Goal: Task Accomplishment & Management: Manage account settings

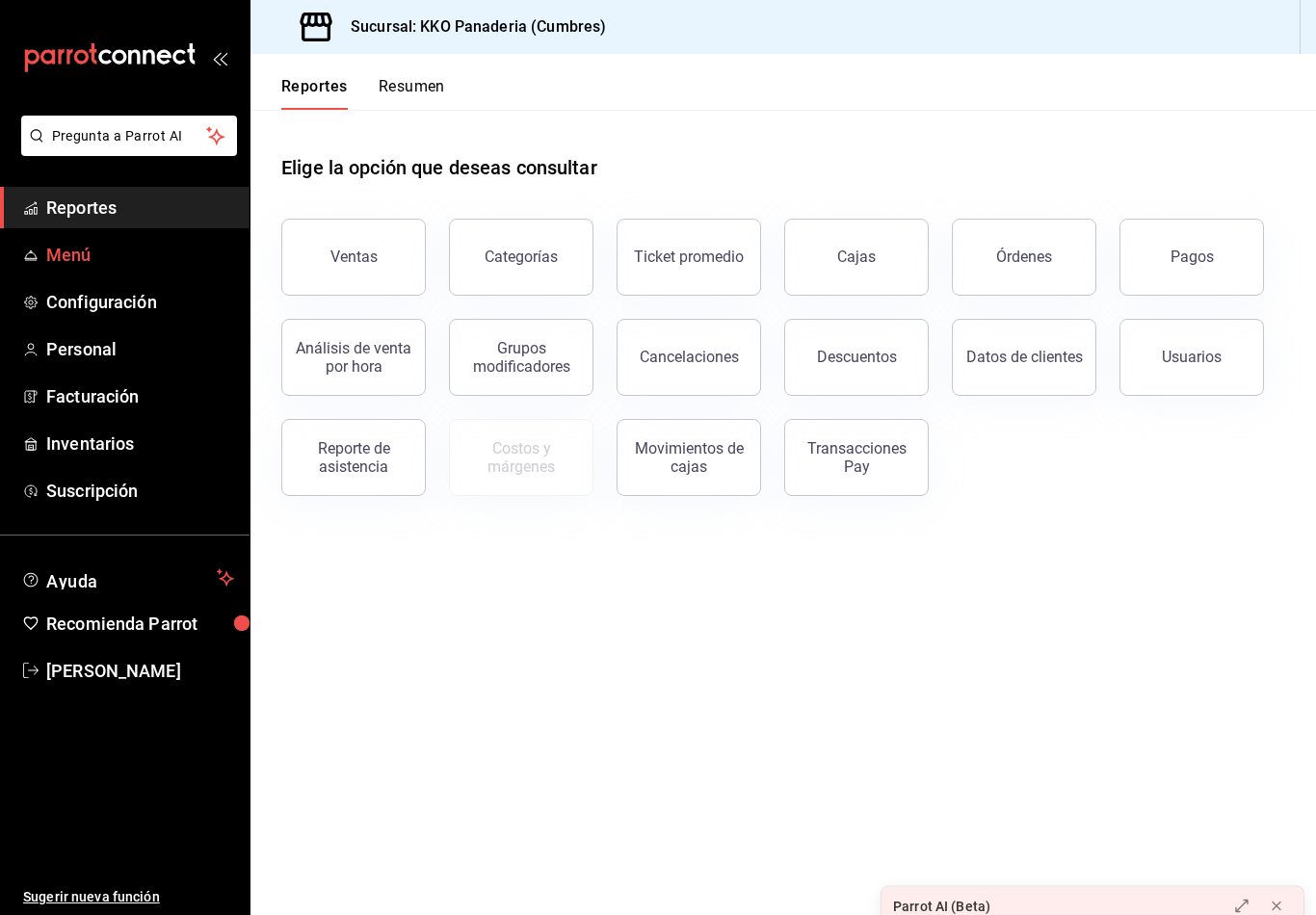
click at [57, 262] on span "Menú" at bounding box center [140, 254] width 187 height 26
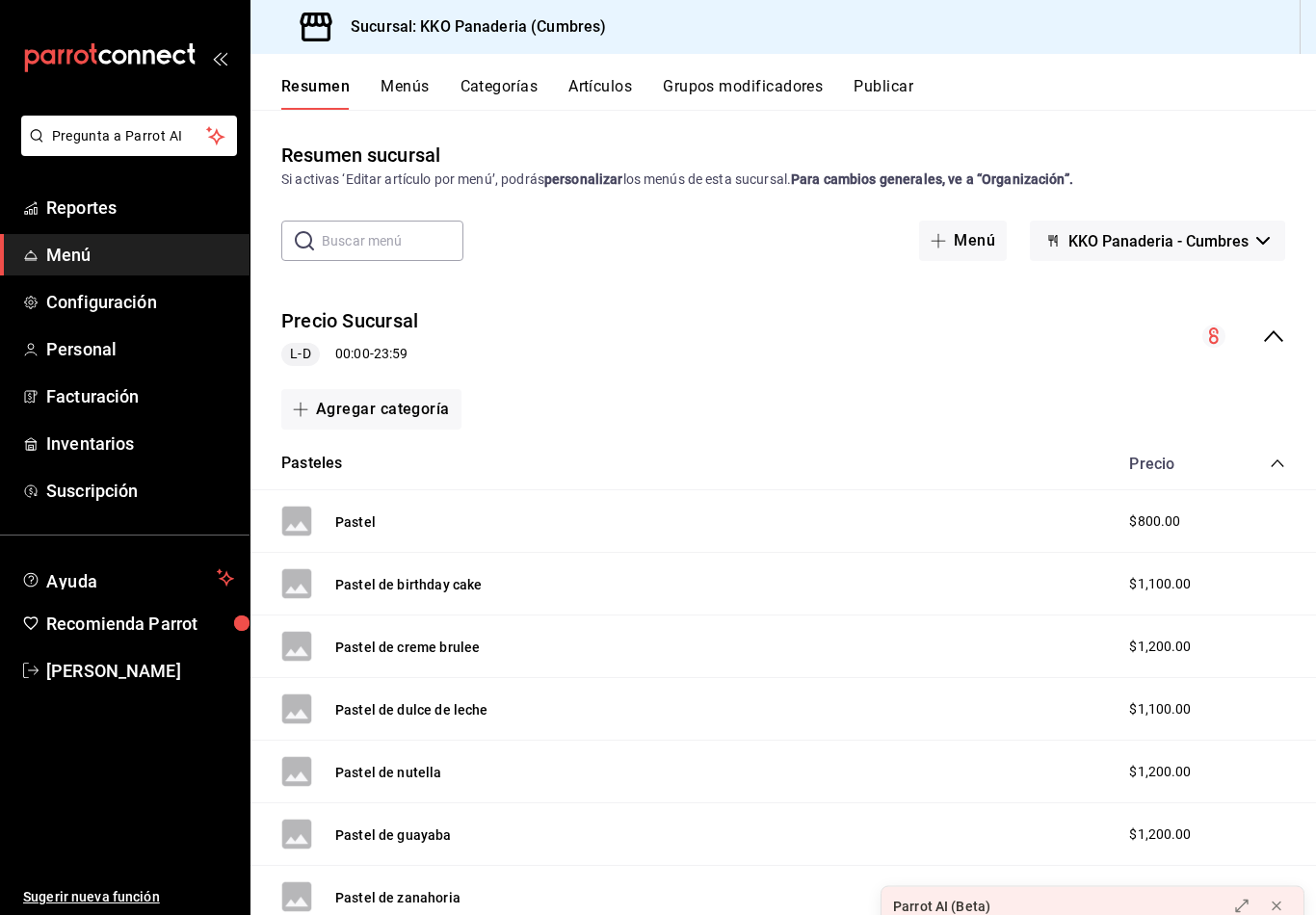
click at [604, 92] on button "Artículos" at bounding box center [600, 93] width 63 height 33
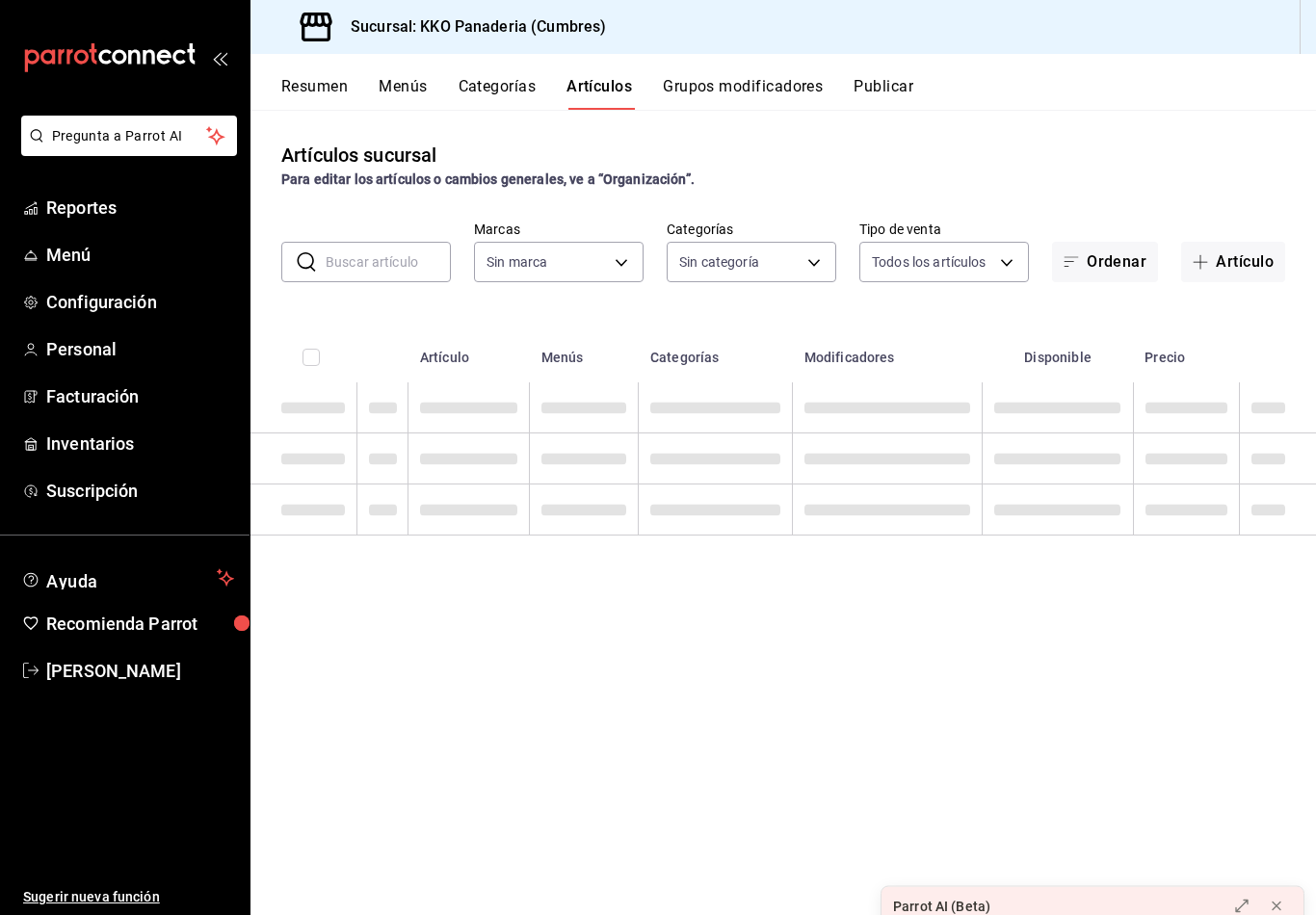
type input "b487ec32-607e-470c-a91c-86d1a390b7a2"
type input "99ca5cbf-82d9-4bb4-adbb-d7c058096046,ecc32281-382a-4bf5-af42-e65af1250ca2,ac7e1…"
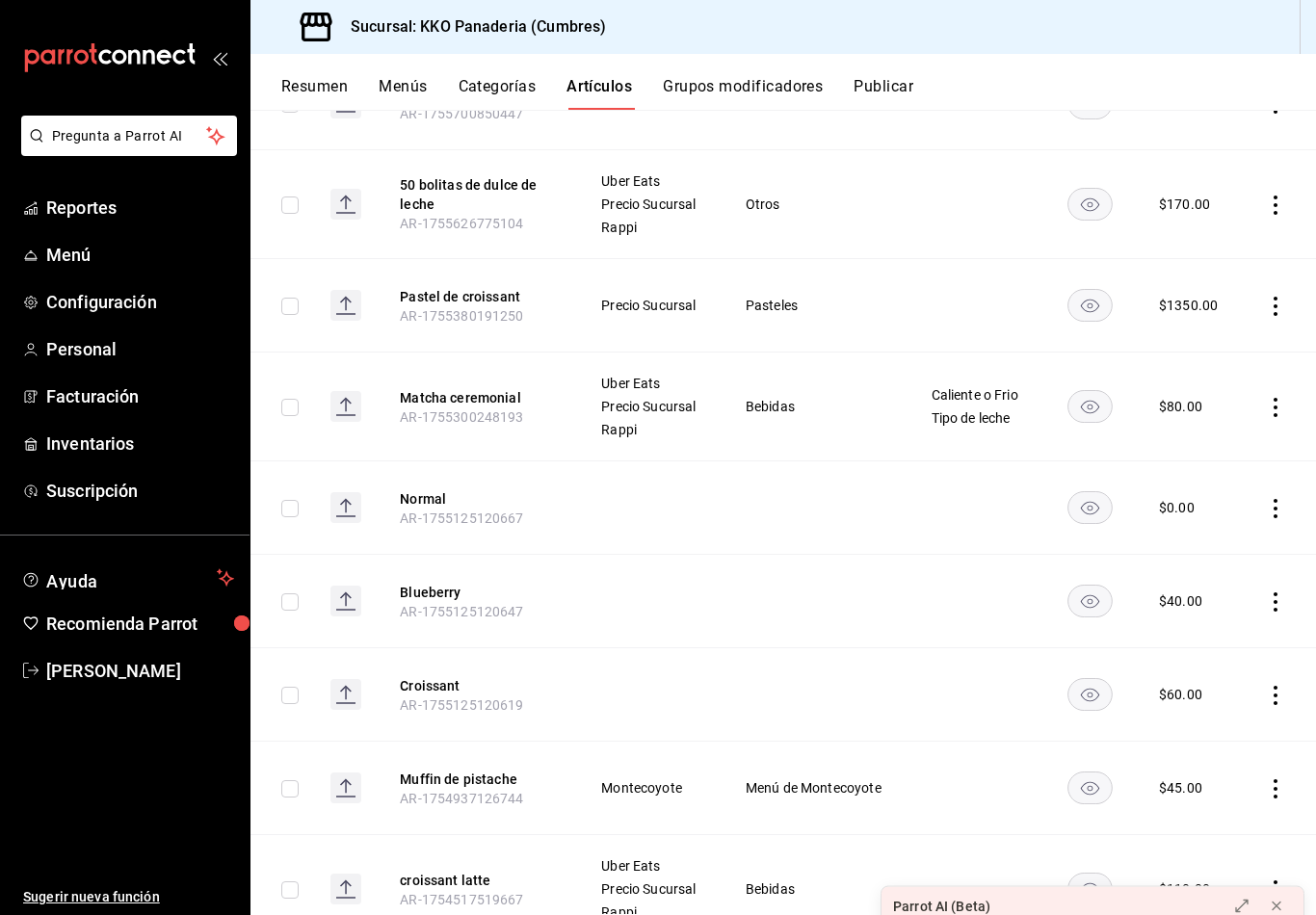
scroll to position [528, 0]
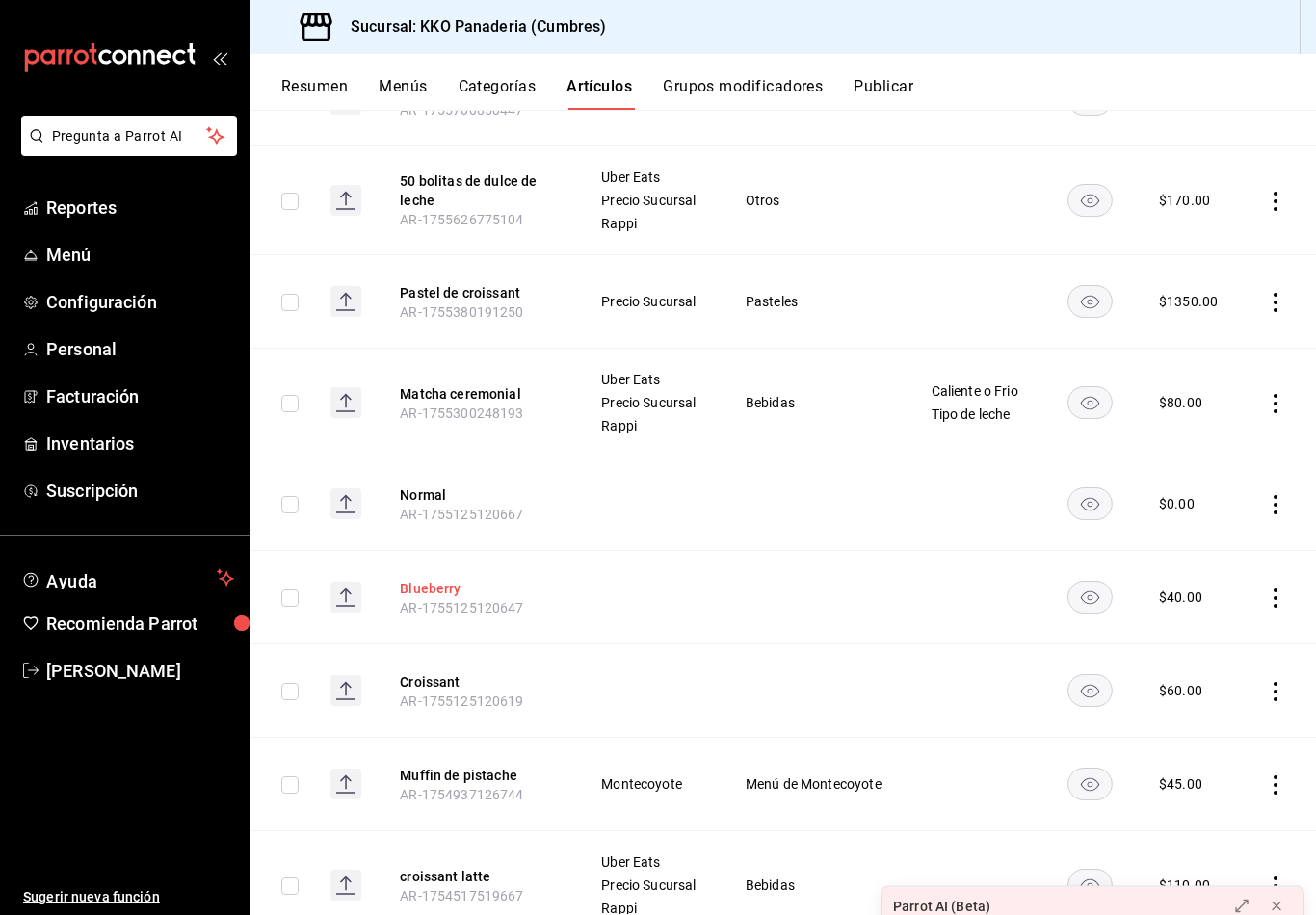
click at [412, 598] on button "Blueberry" at bounding box center [476, 589] width 154 height 20
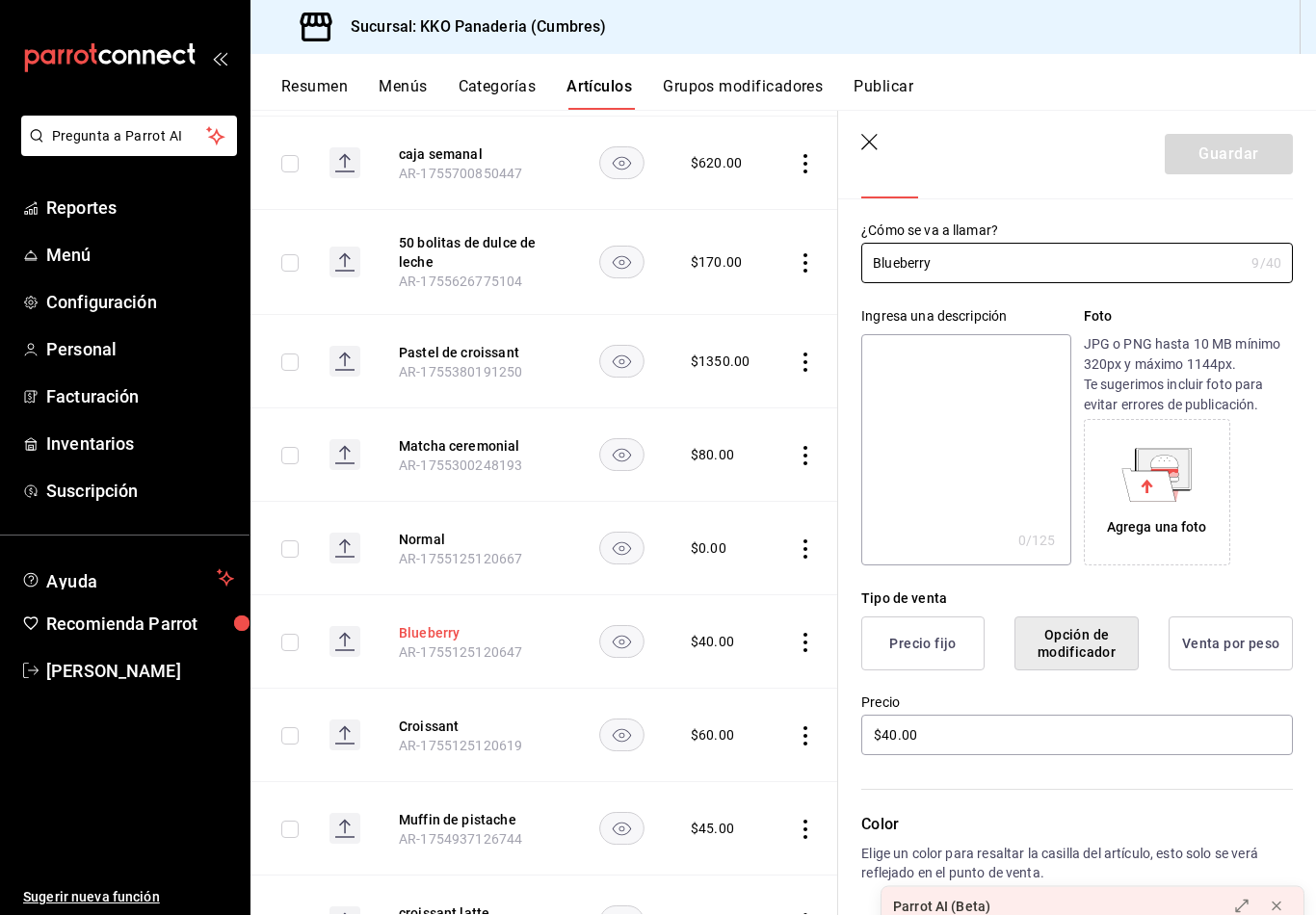
scroll to position [105, 0]
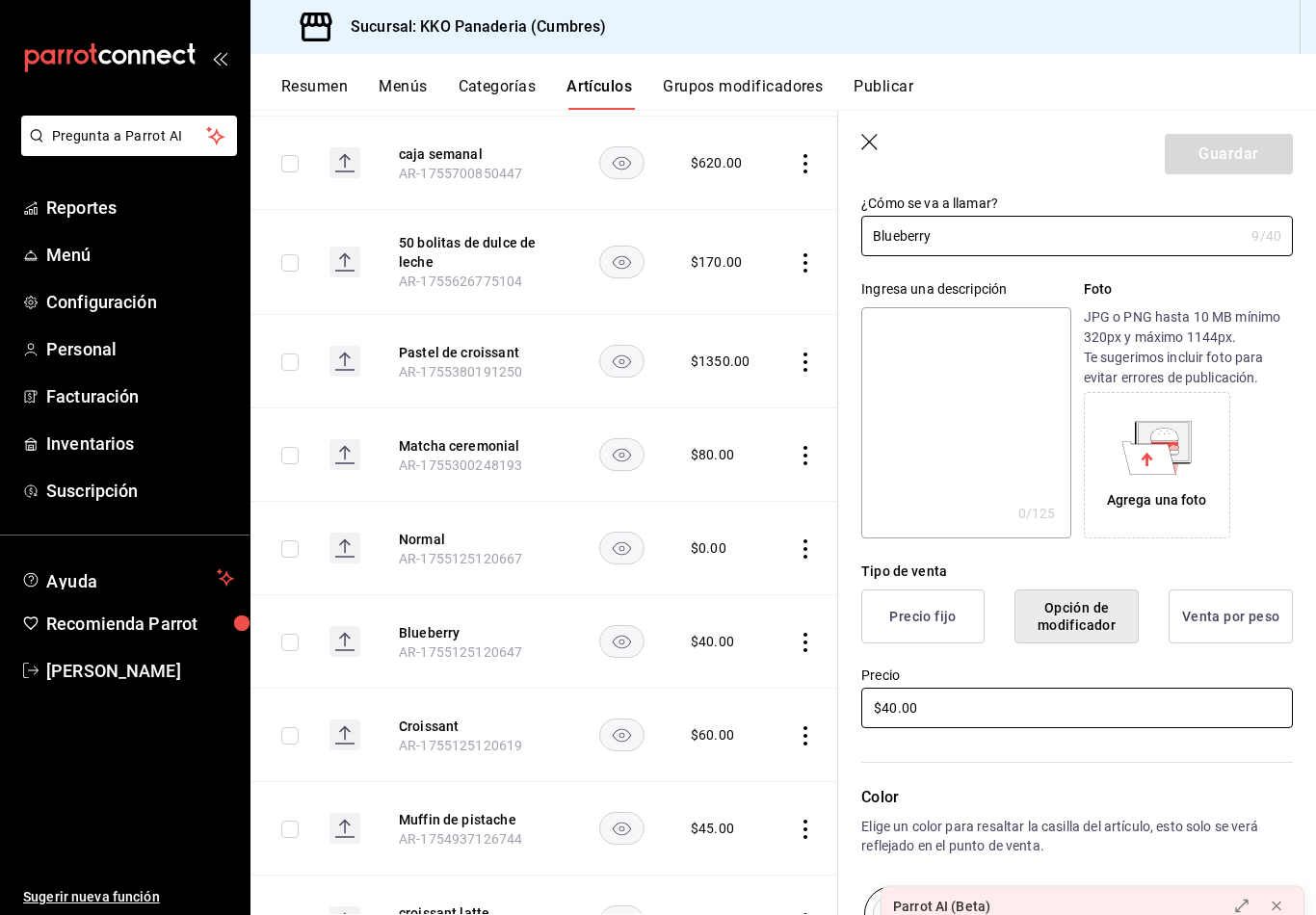
click at [1038, 705] on input "$40.00" at bounding box center [1077, 707] width 432 height 40
type input "$10.00"
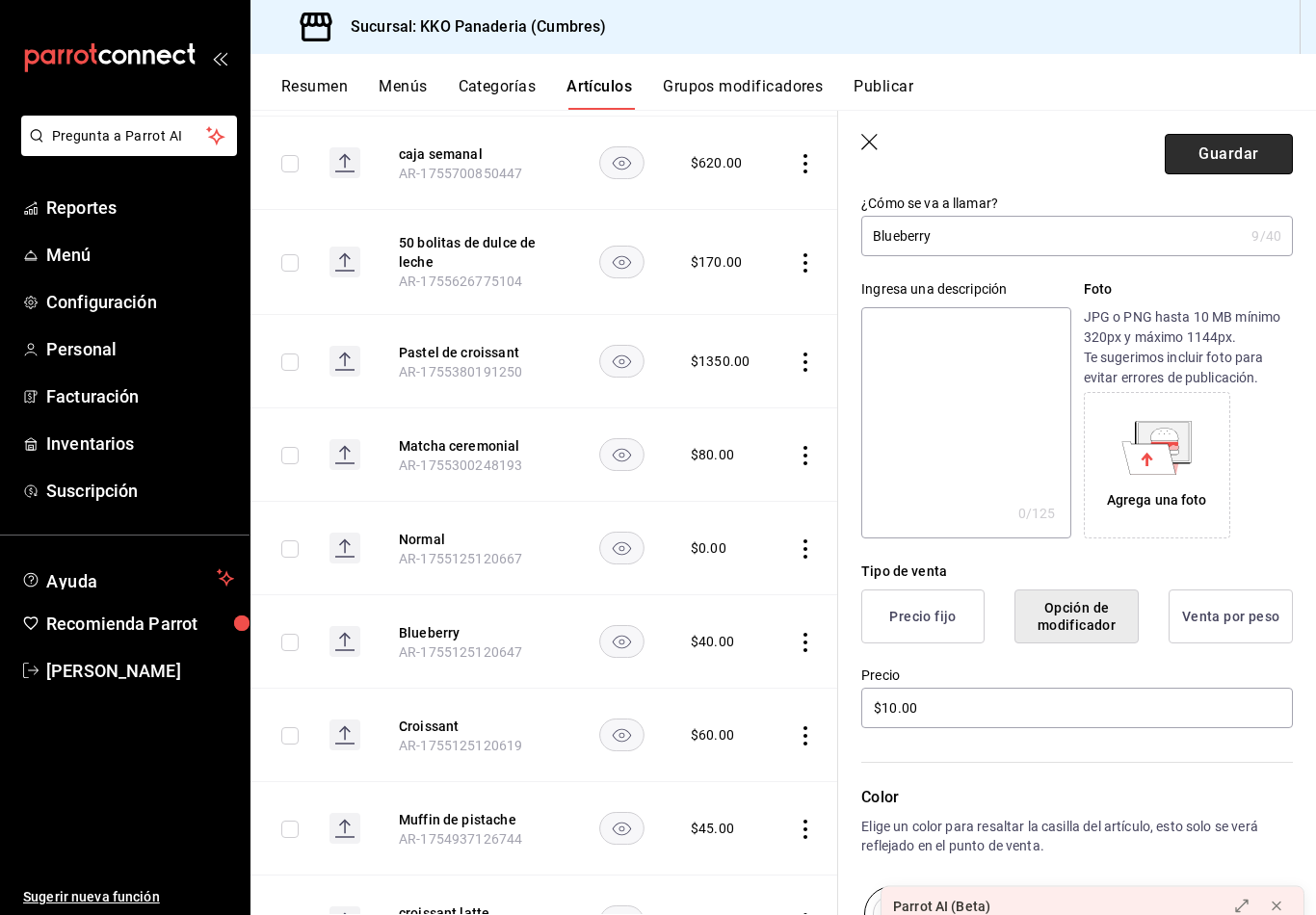
click at [1250, 155] on button "Guardar" at bounding box center [1229, 154] width 128 height 40
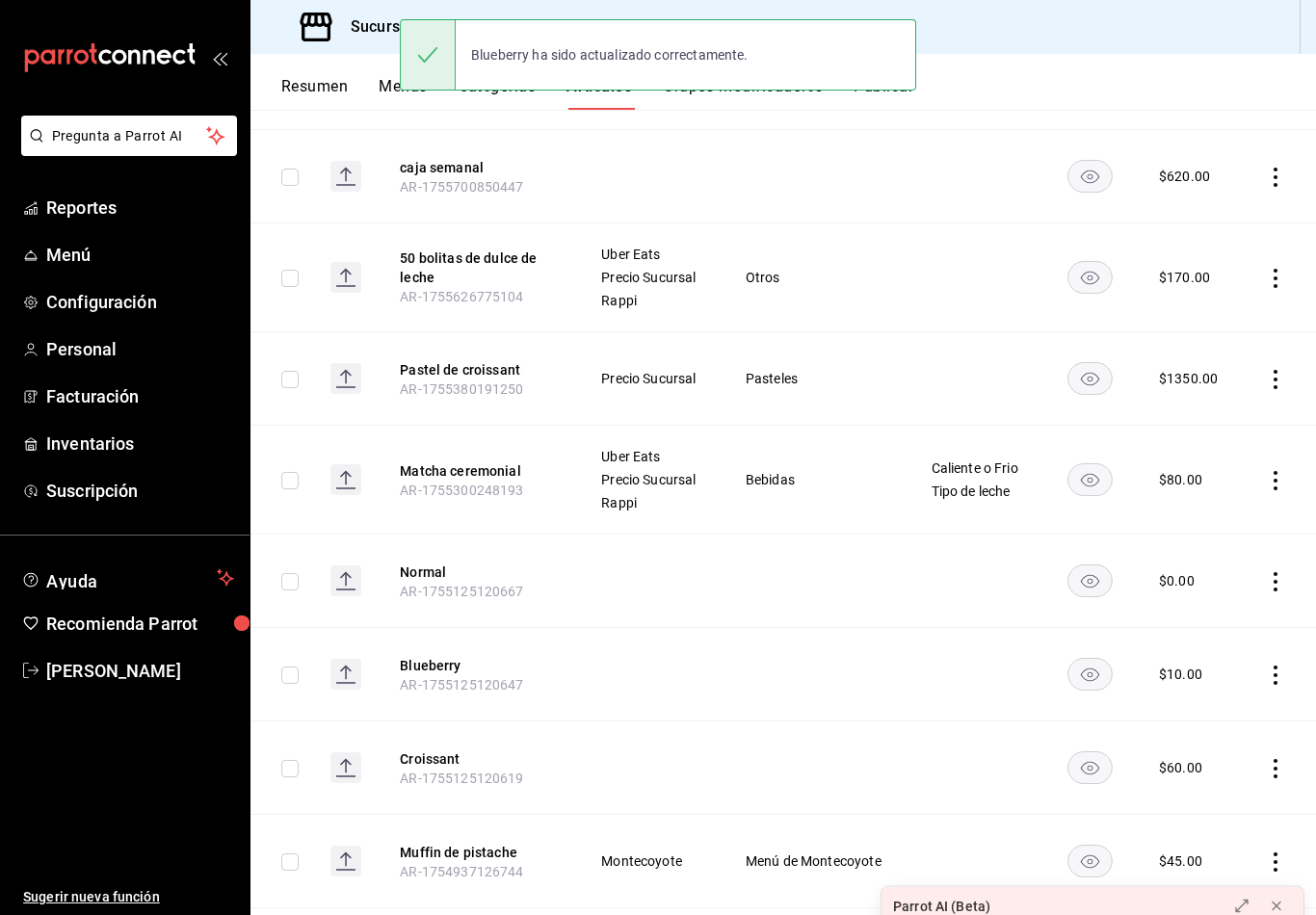
scroll to position [476, 0]
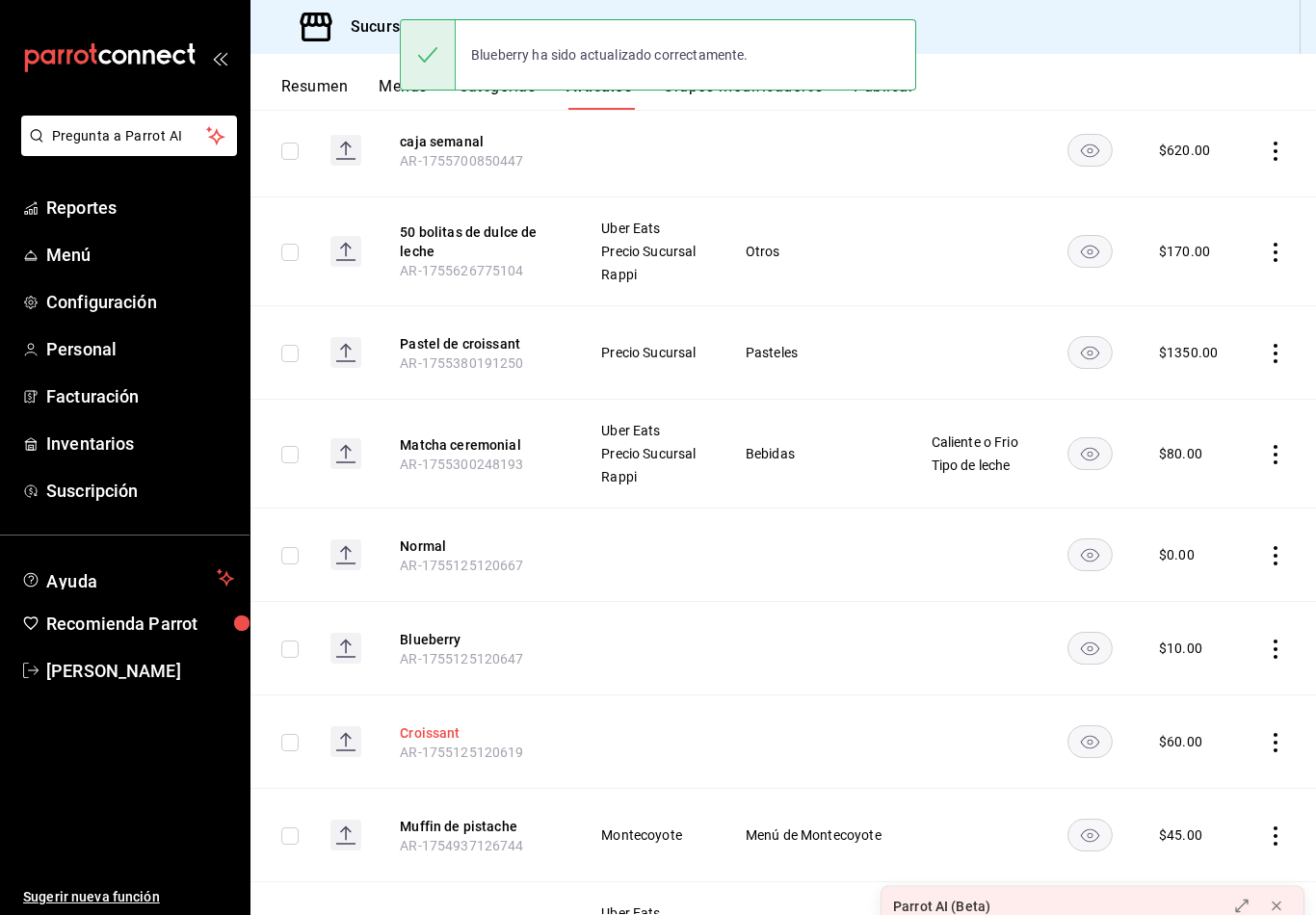
click at [451, 742] on button "Croissant" at bounding box center [476, 734] width 154 height 20
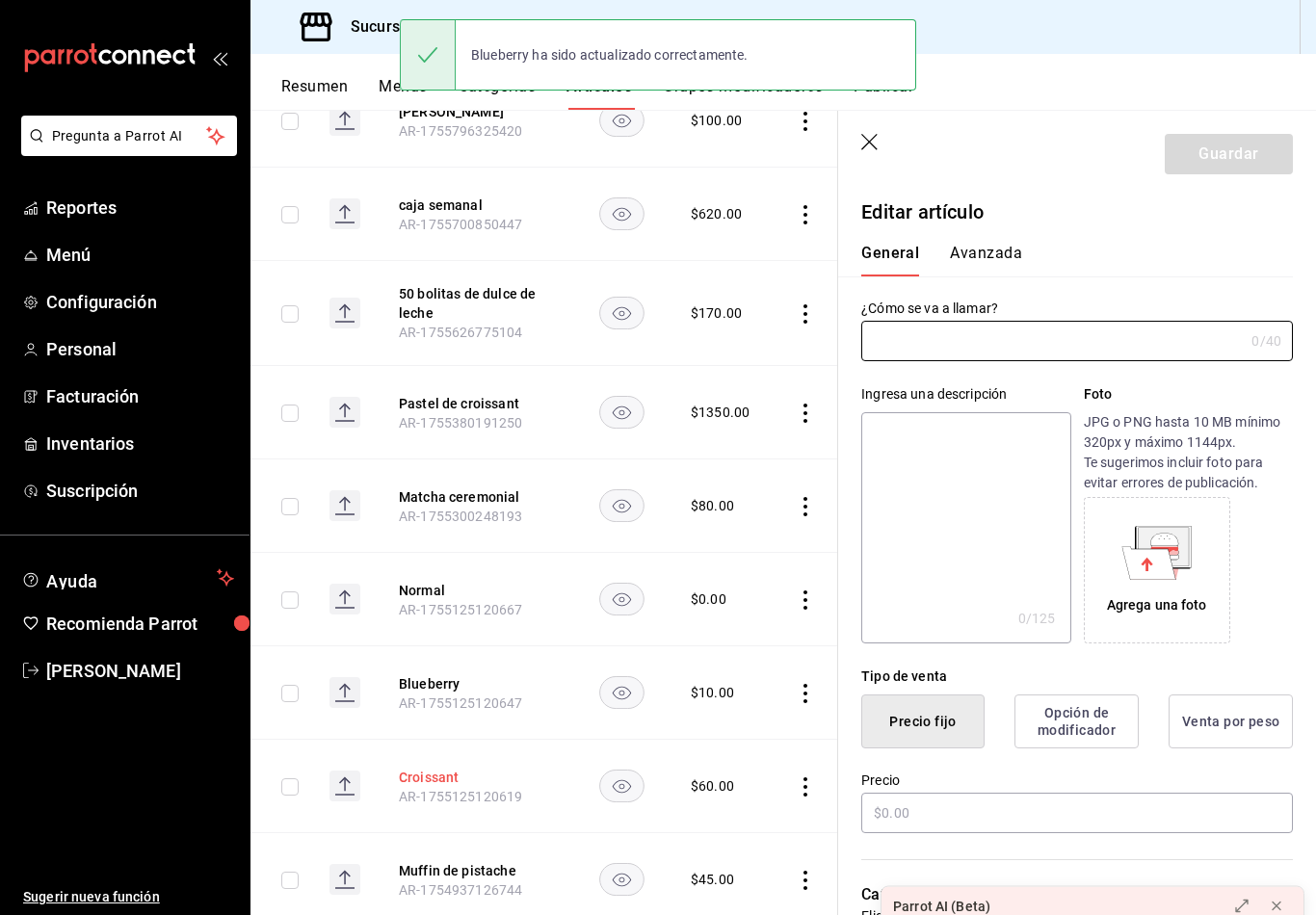
type input "Croissant"
type input "$60.00"
type input "AR-1755125120619"
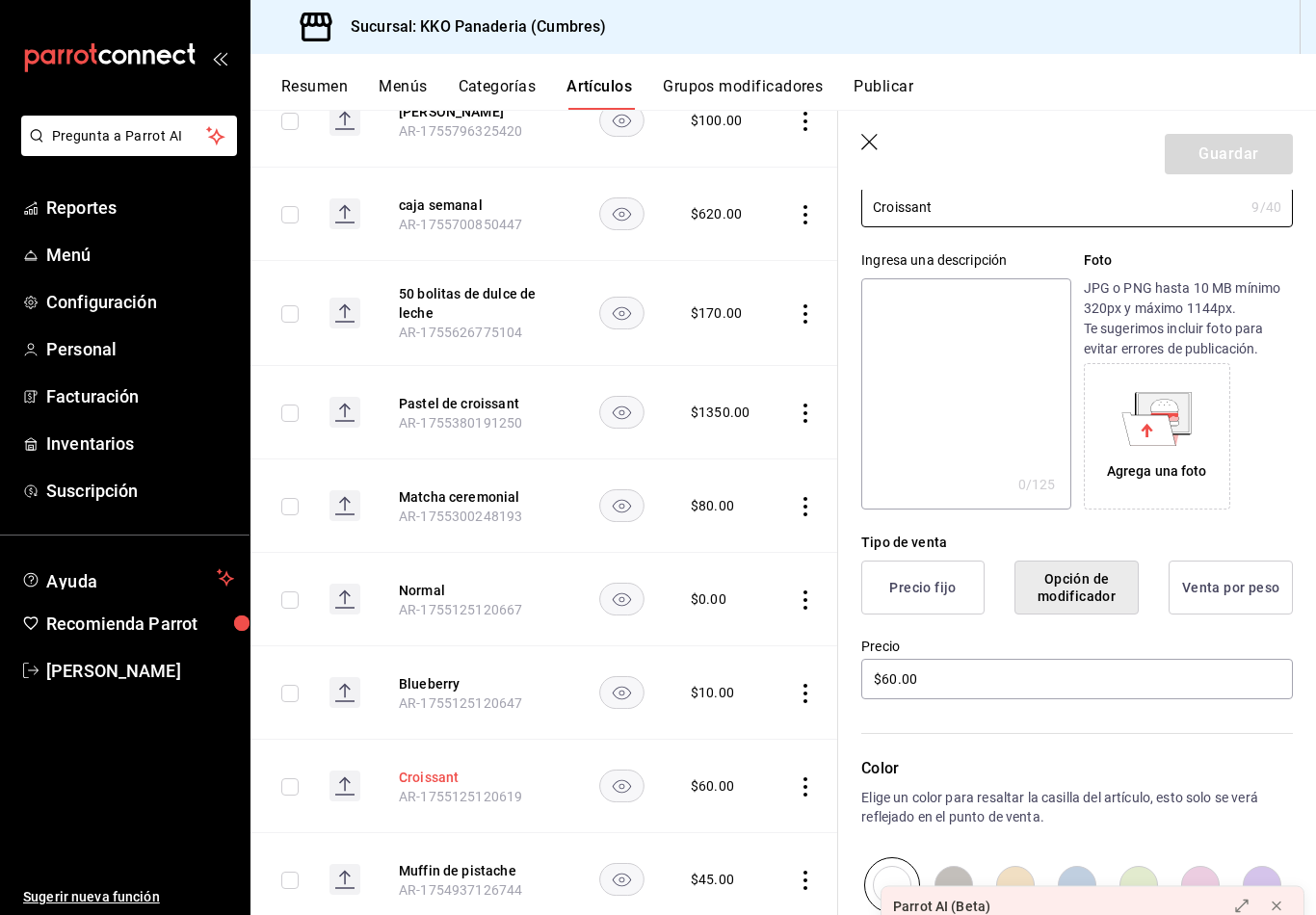
scroll to position [135, 0]
click at [950, 683] on input "$60.00" at bounding box center [1077, 677] width 432 height 40
type input "$20.00"
click at [1254, 174] on button "Guardar" at bounding box center [1229, 154] width 128 height 40
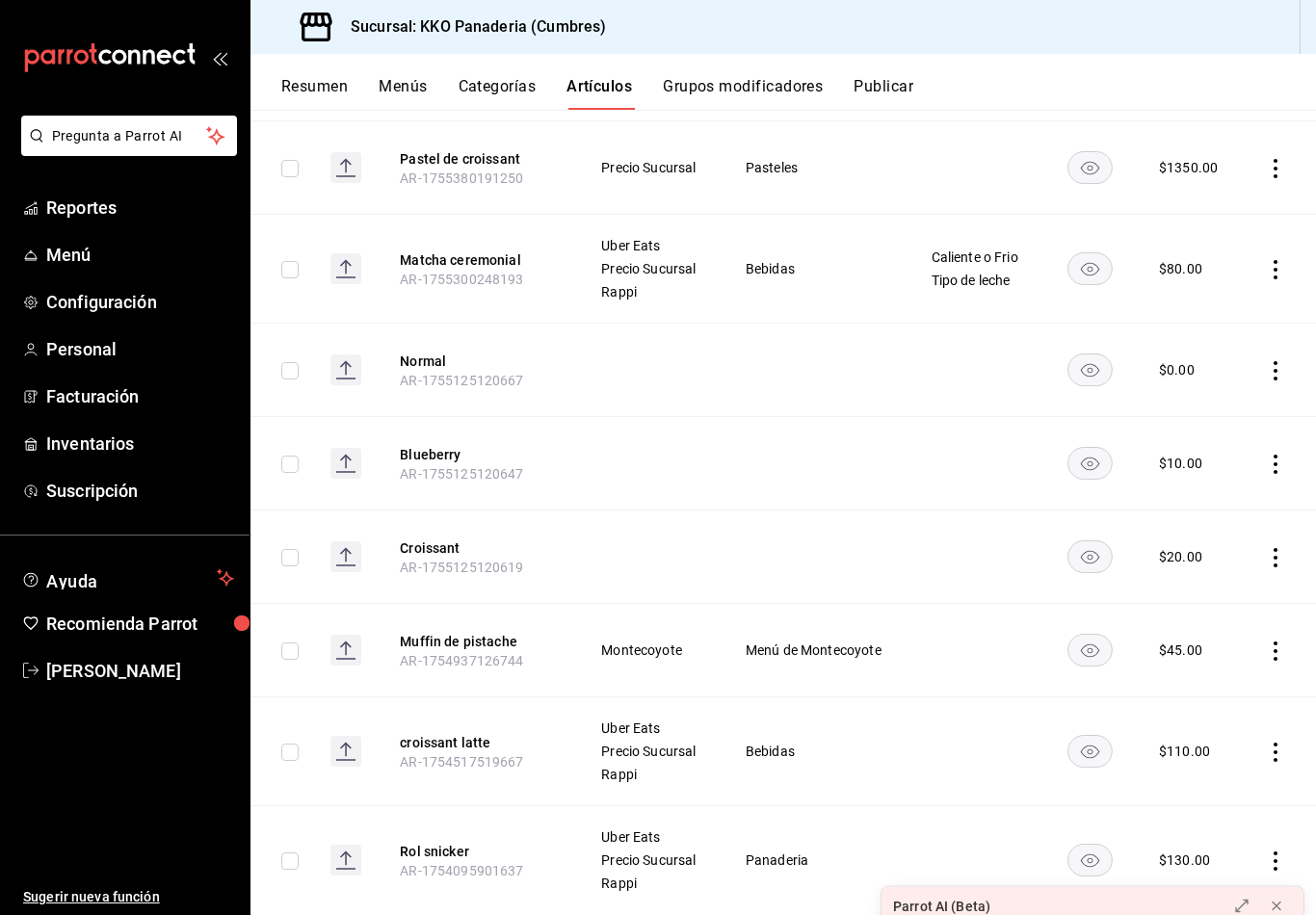
scroll to position [667, 0]
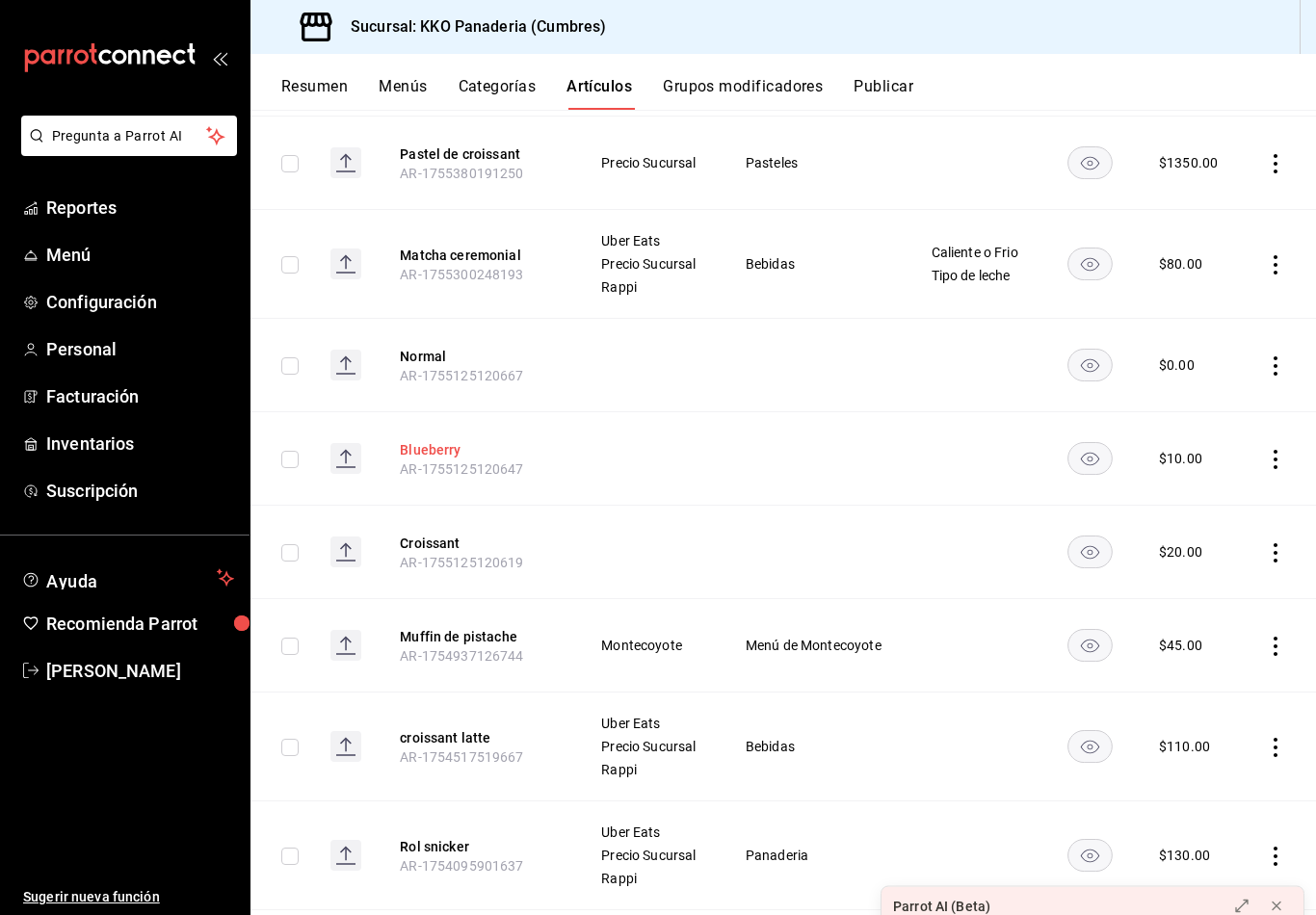
click at [419, 459] on button "Blueberry" at bounding box center [476, 450] width 154 height 20
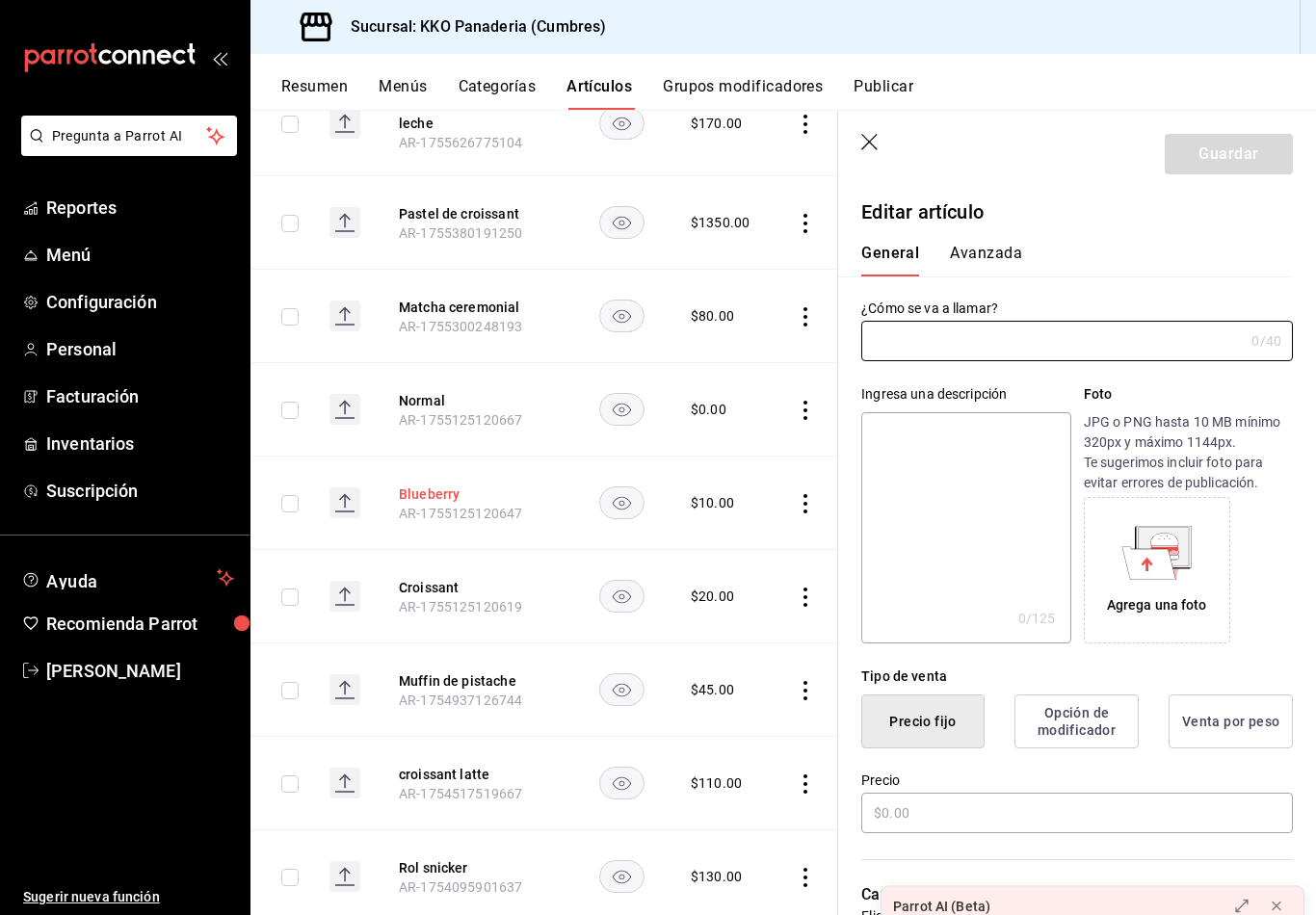
type input "Blueberry"
type input "AR-1755125120647"
type input "$10.00"
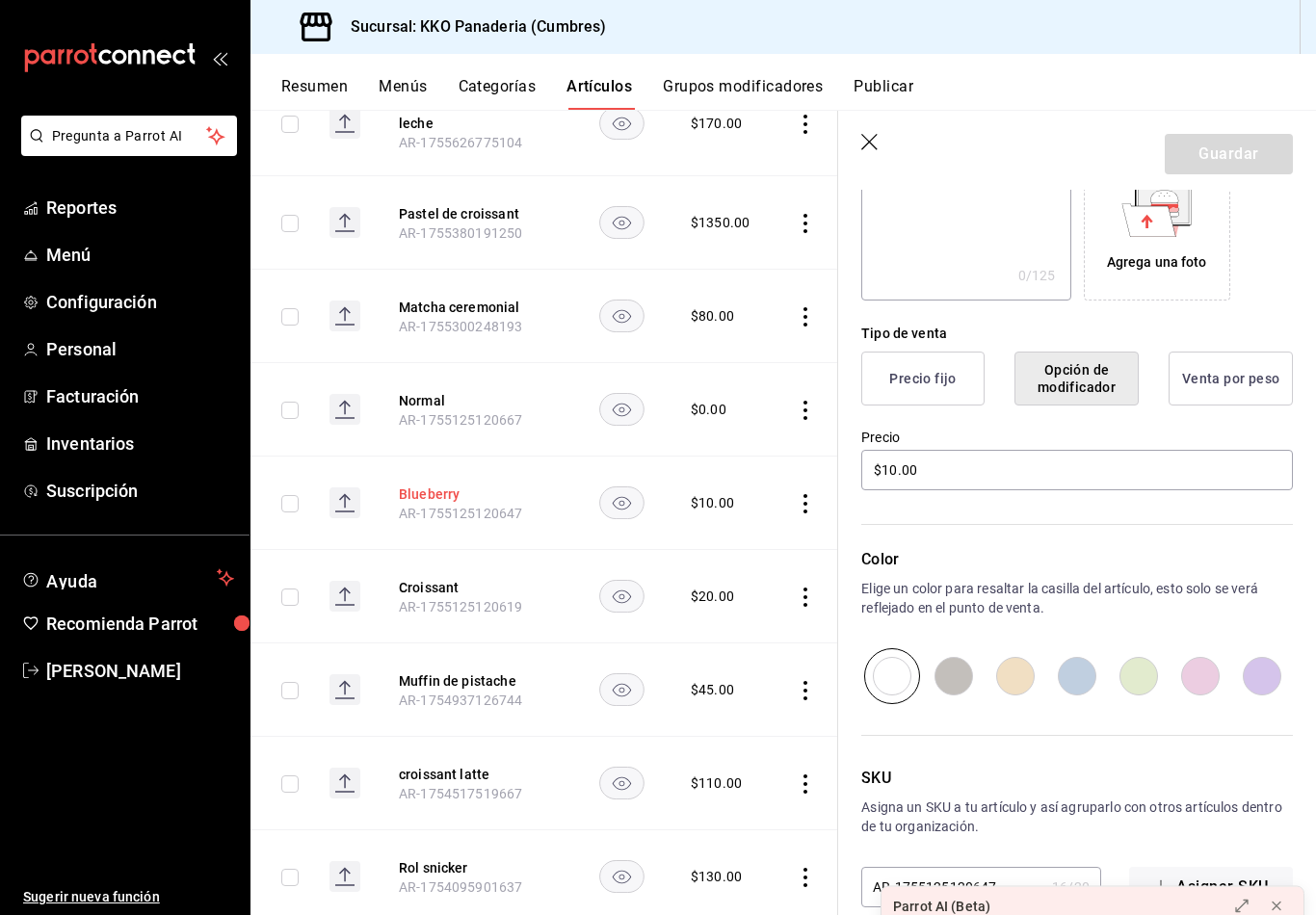
scroll to position [341, 0]
click at [435, 598] on button "Croissant" at bounding box center [475, 588] width 154 height 20
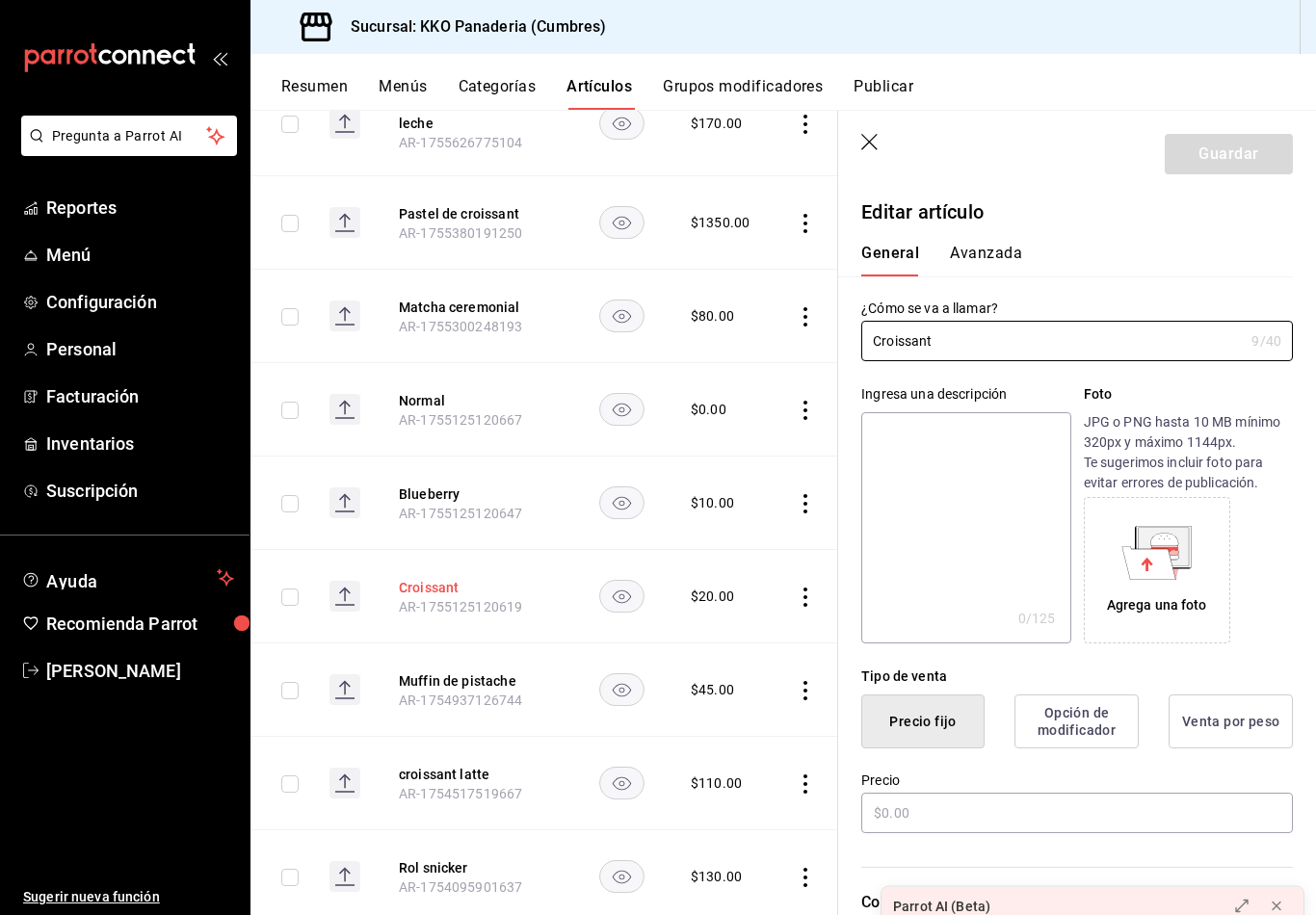
type input "$20.00"
click at [871, 140] on icon "button" at bounding box center [871, 144] width 20 height 20
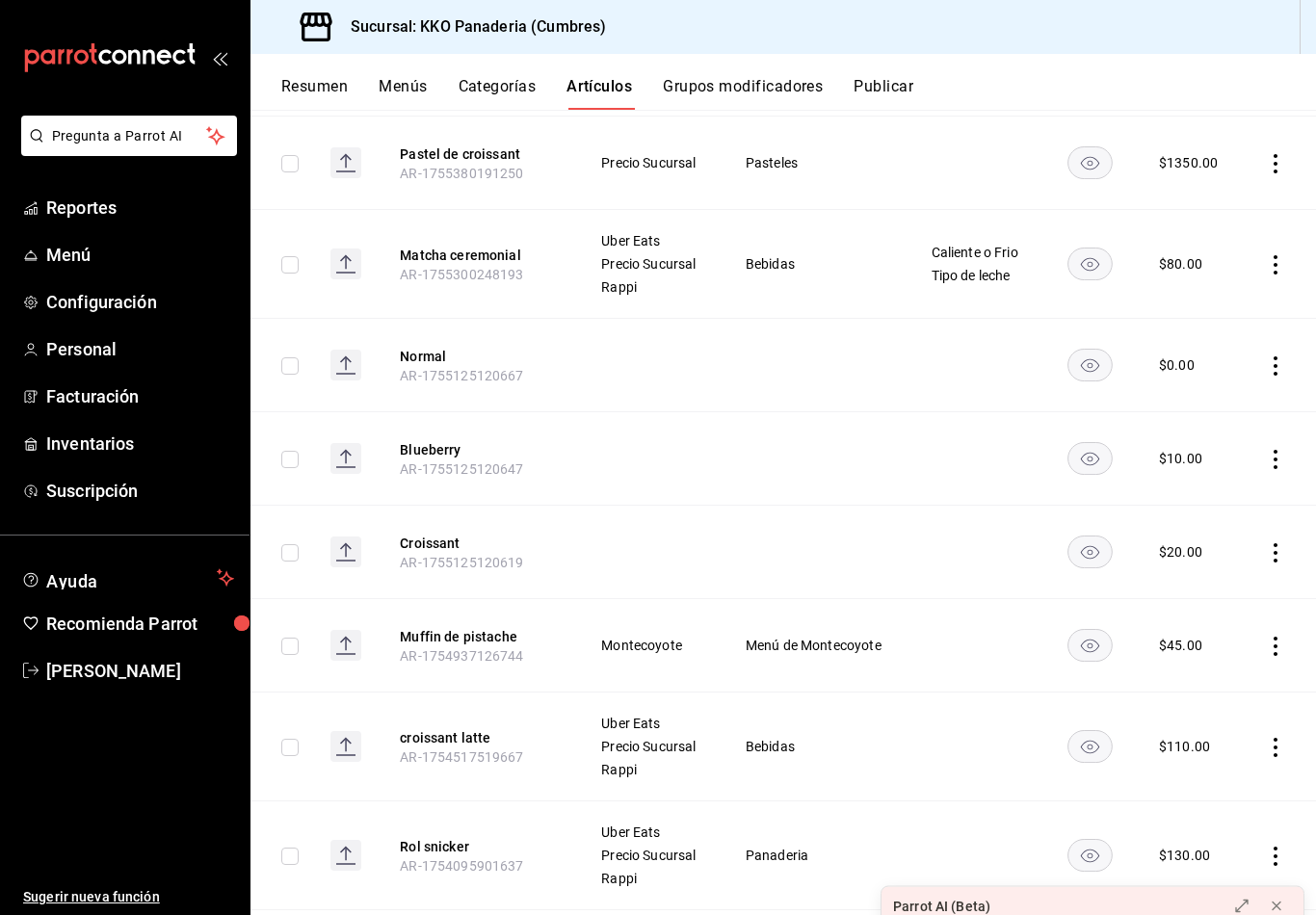
click at [486, 78] on button "Categorías" at bounding box center [497, 93] width 78 height 33
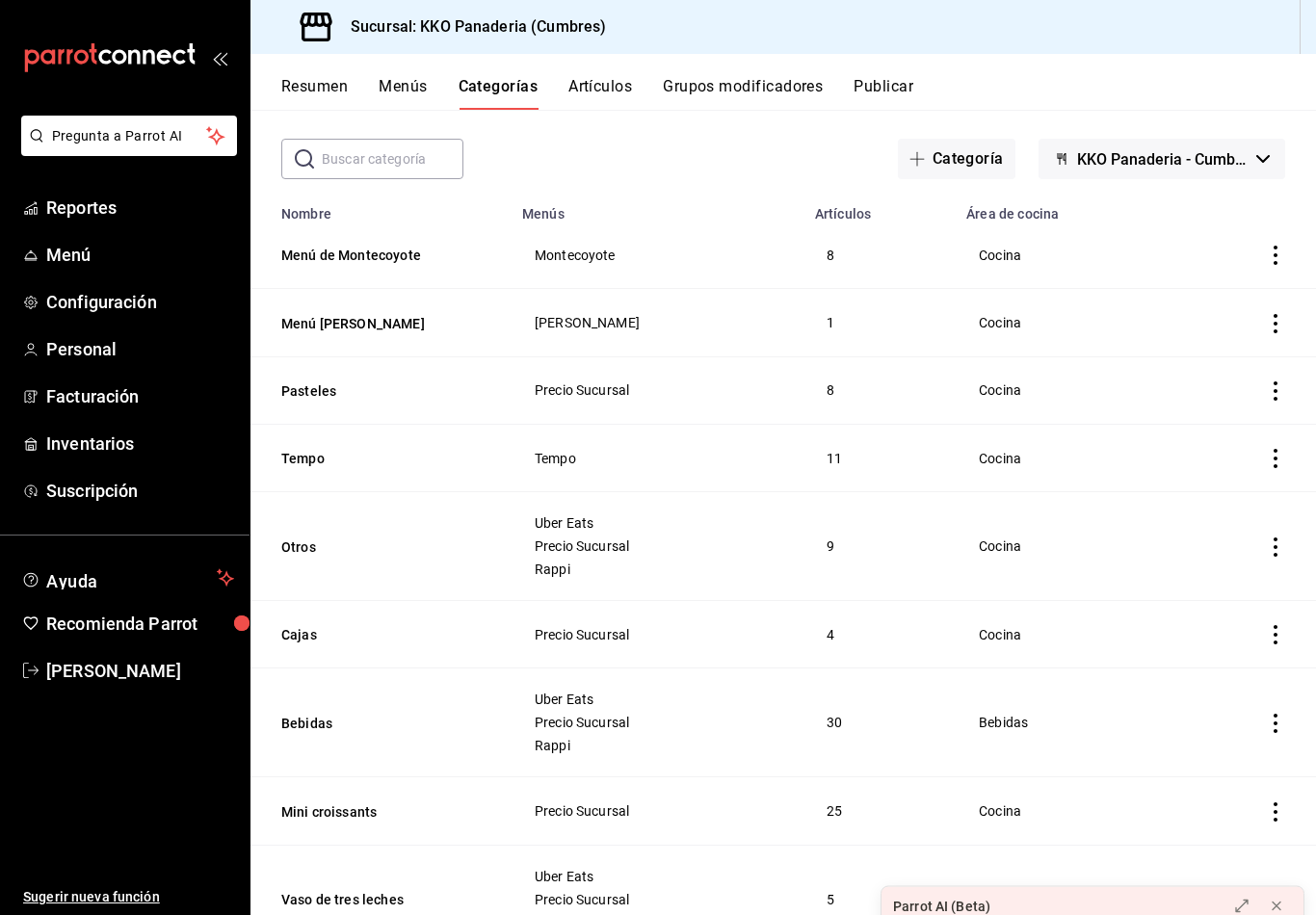
scroll to position [32, 0]
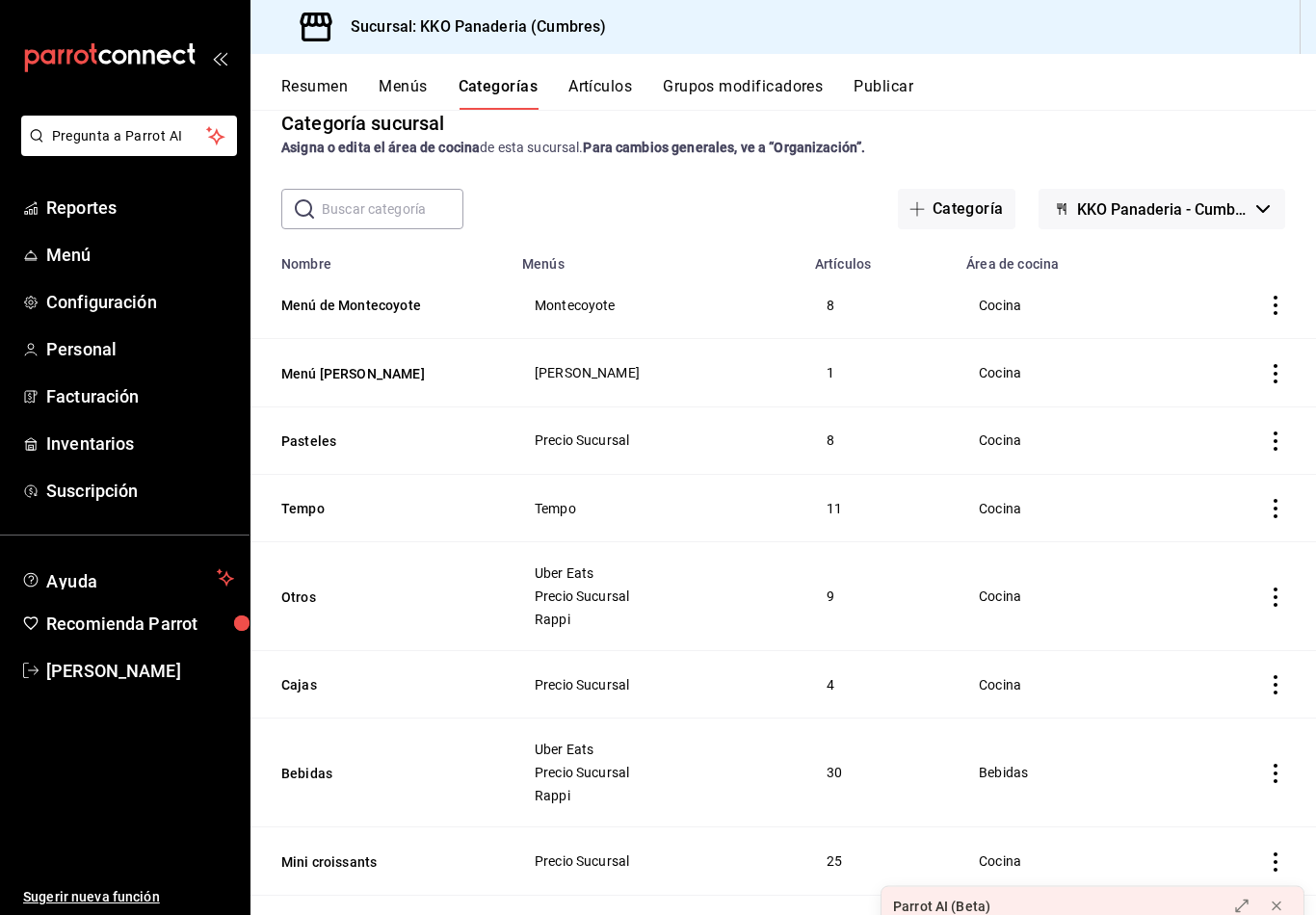
click at [769, 90] on button "Grupos modificadores" at bounding box center [743, 93] width 160 height 33
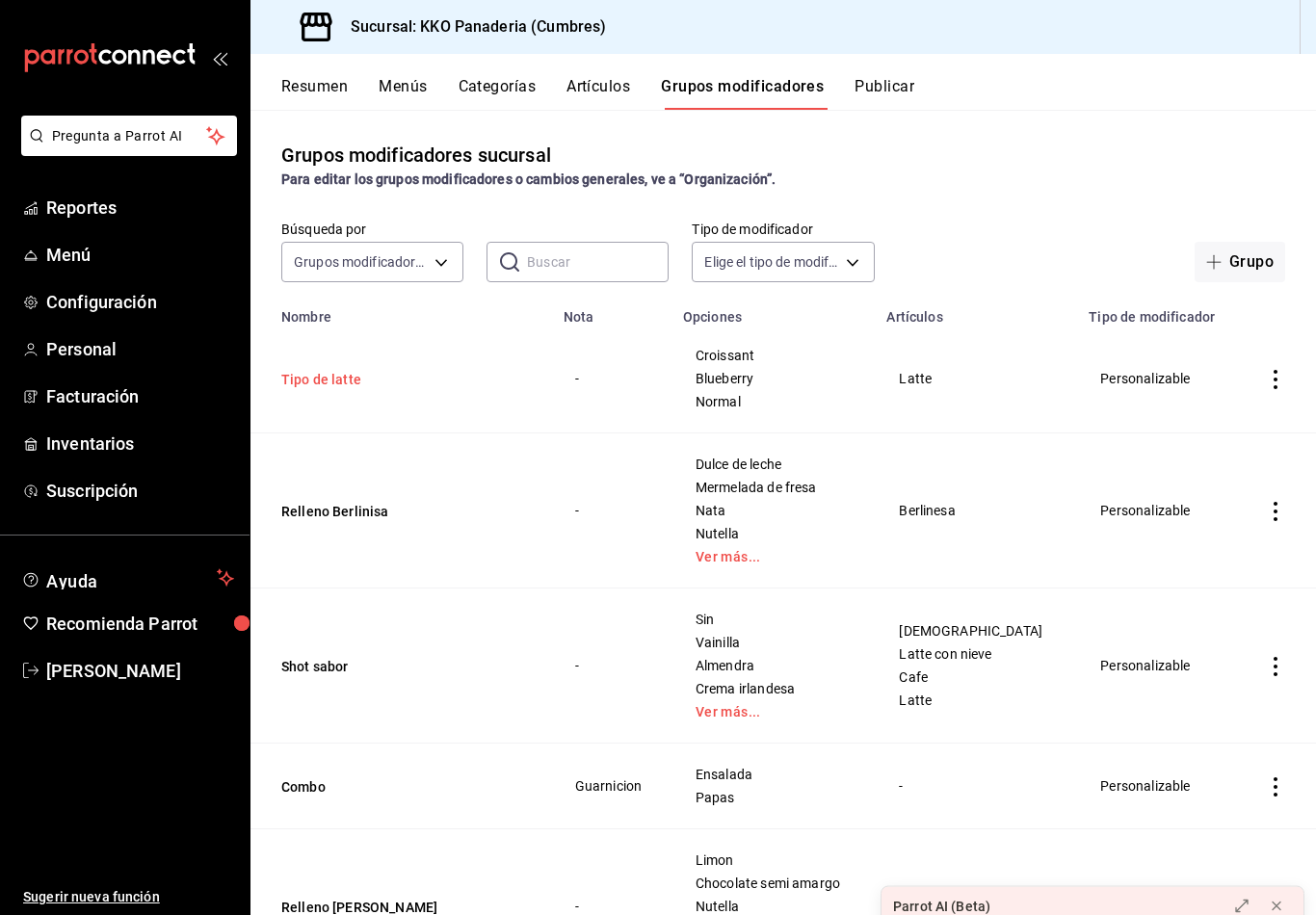
click at [352, 381] on button "Tipo de latte" at bounding box center [397, 380] width 231 height 20
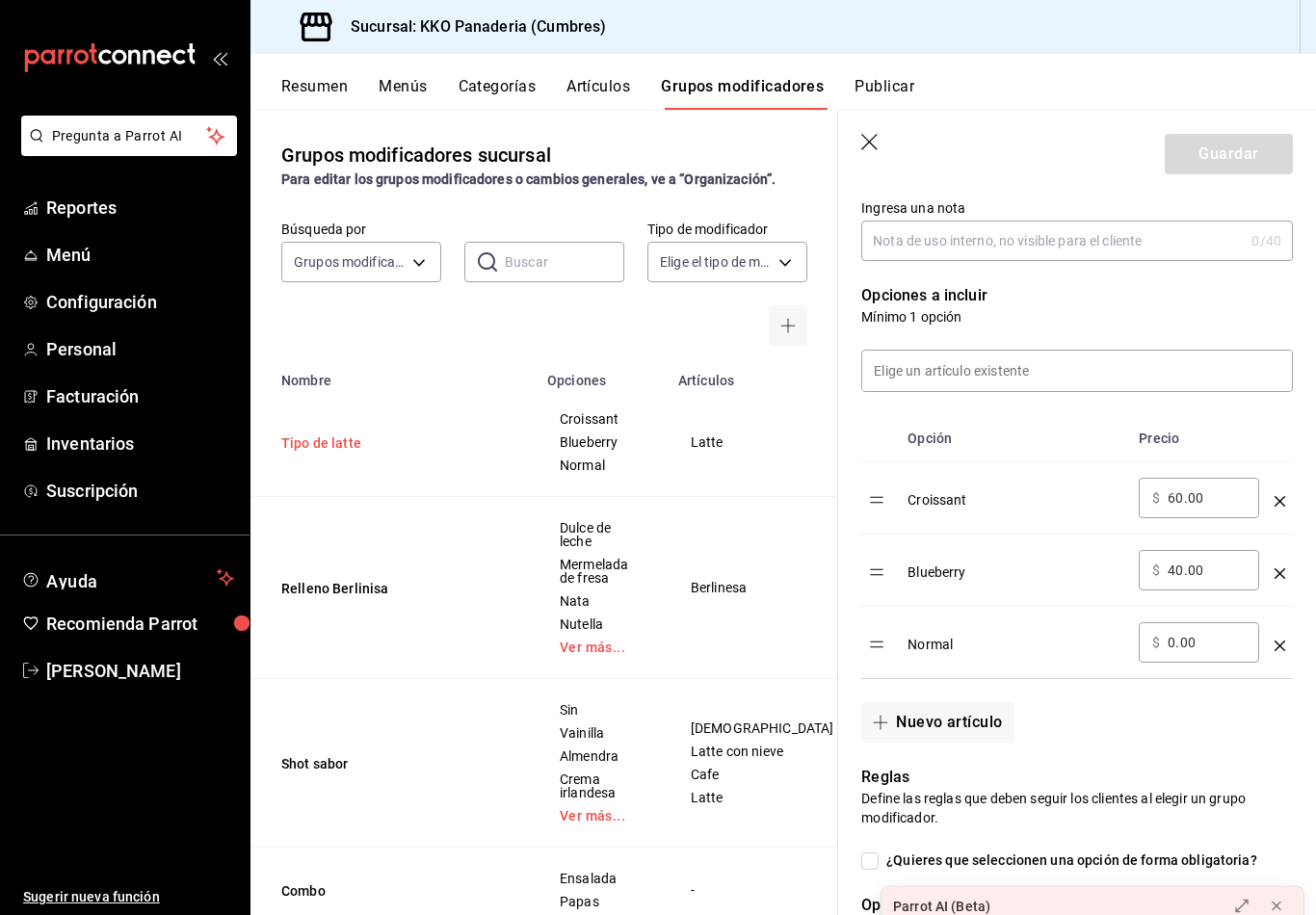
scroll to position [415, 0]
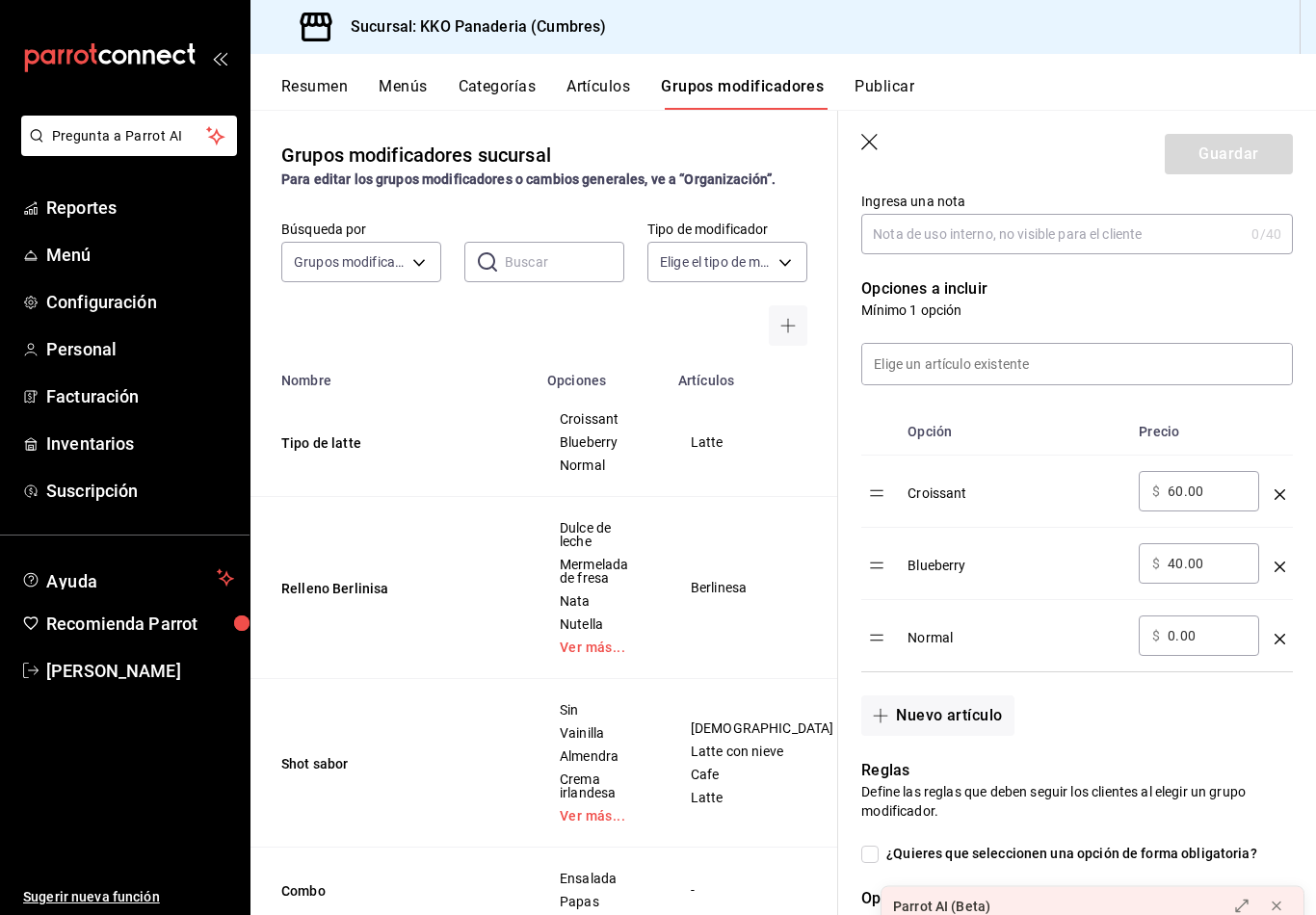
click at [1205, 497] on input "60.00" at bounding box center [1206, 491] width 78 height 20
type input "20.00"
click at [1191, 564] on input "40.00" at bounding box center [1206, 564] width 78 height 20
type input "20.00"
click at [1268, 146] on button "Guardar" at bounding box center [1229, 154] width 128 height 40
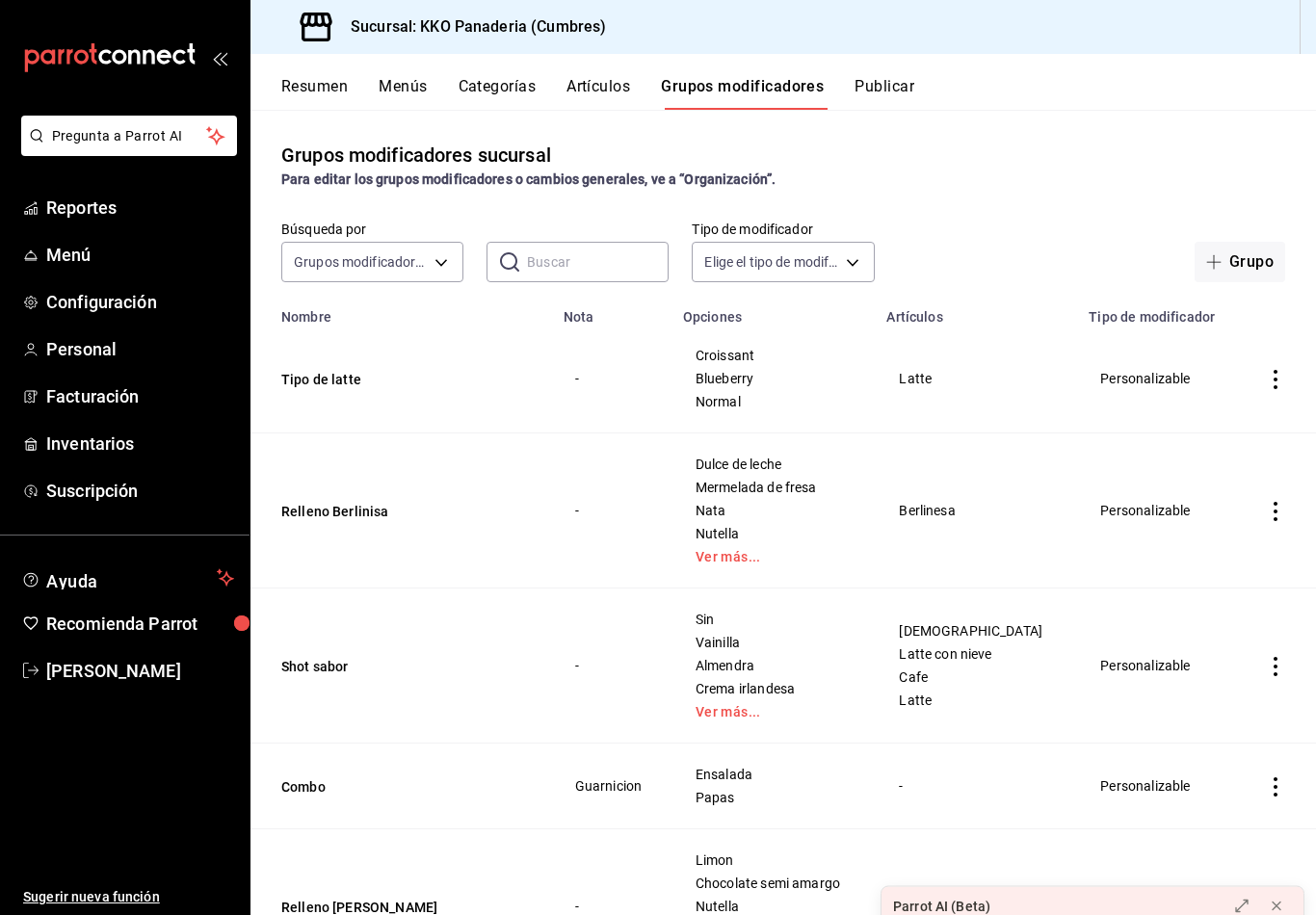
click at [1279, 521] on icon "actions" at bounding box center [1276, 512] width 20 height 20
click at [917, 569] on div at bounding box center [658, 458] width 1316 height 915
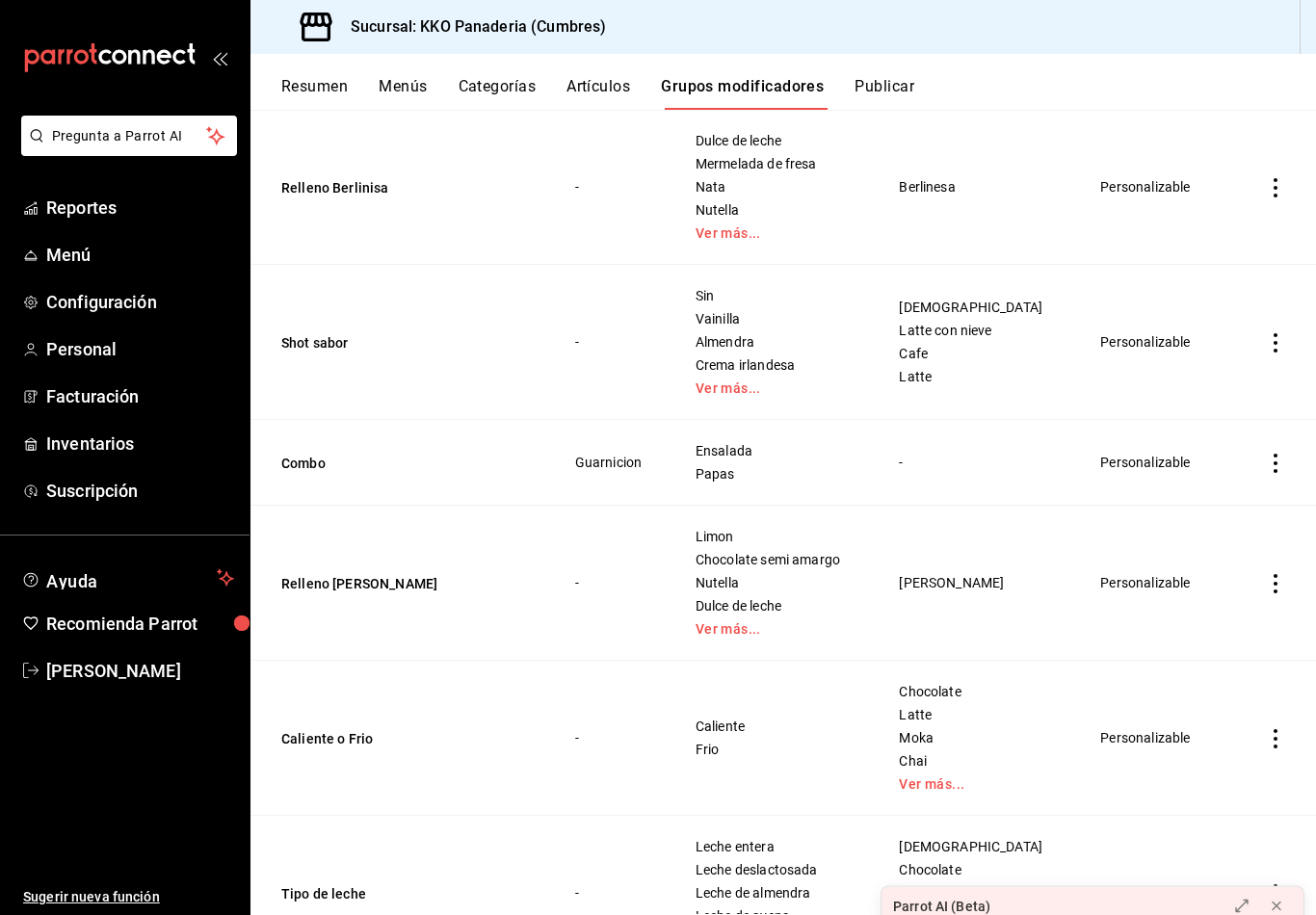
scroll to position [324, 0]
click at [113, 71] on icon "mailbox folders" at bounding box center [110, 57] width 174 height 29
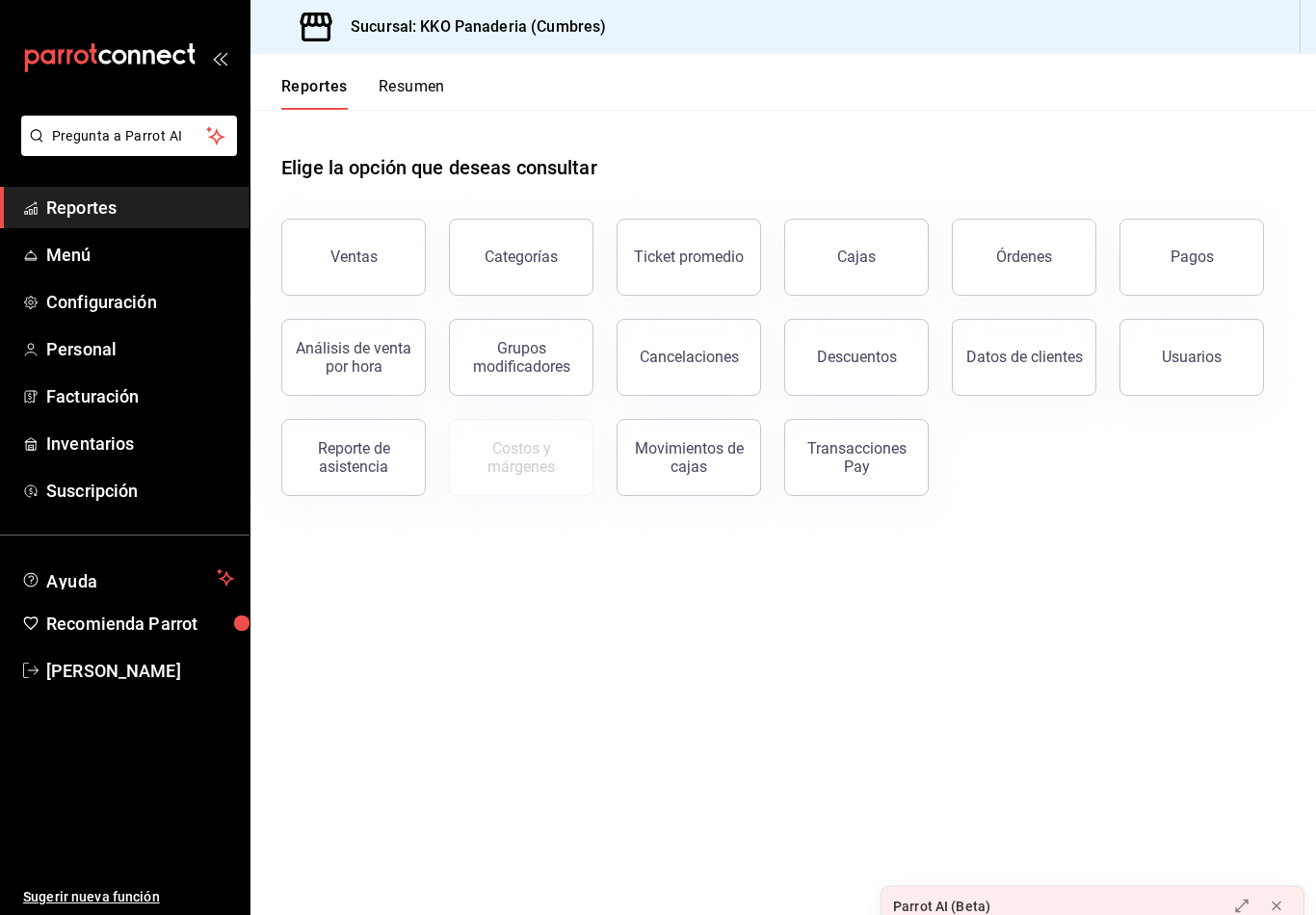
click at [415, 97] on button "Resumen" at bounding box center [411, 93] width 66 height 33
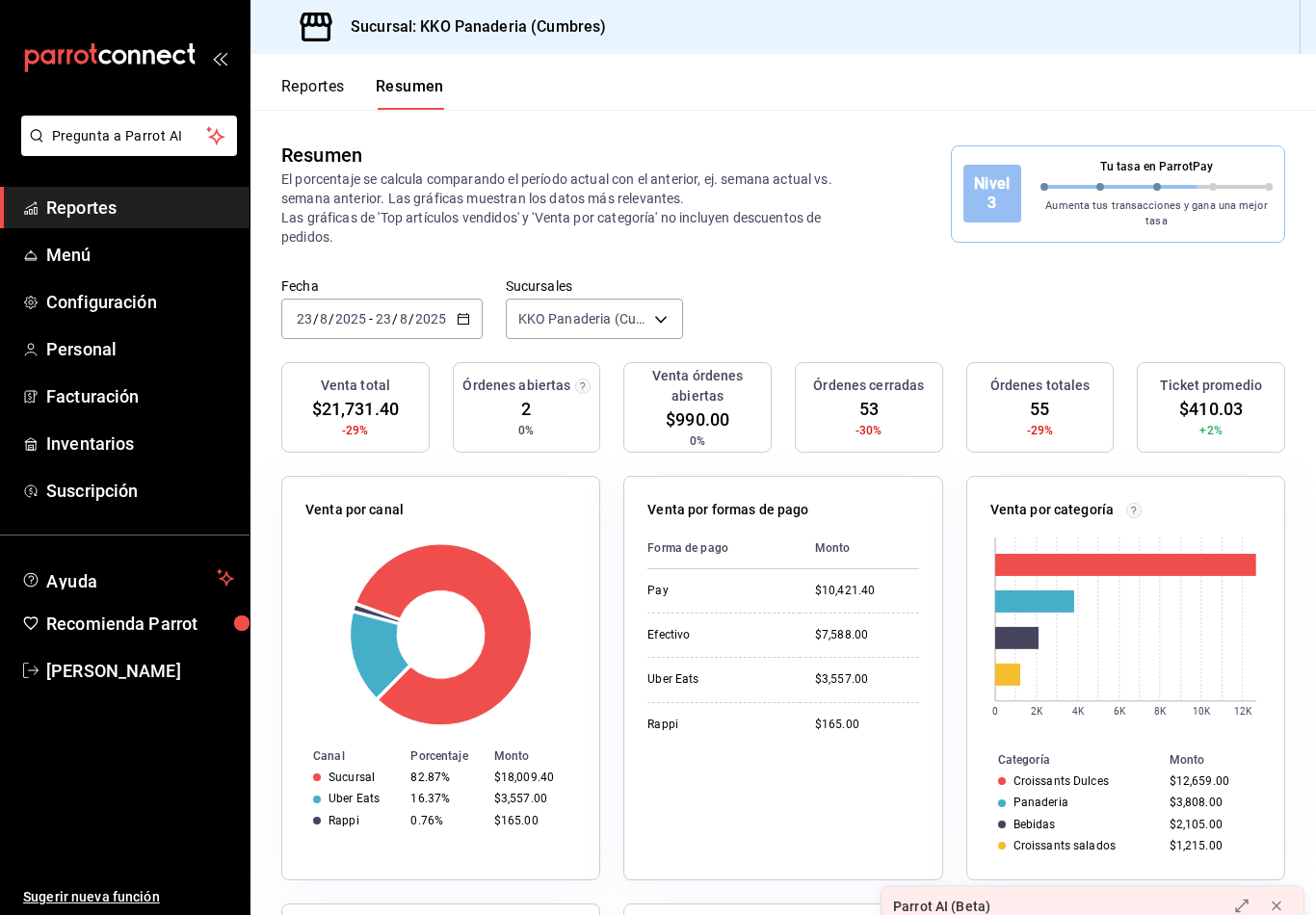
click at [294, 107] on button "Reportes" at bounding box center [313, 93] width 63 height 33
